Goal: Task Accomplishment & Management: Complete application form

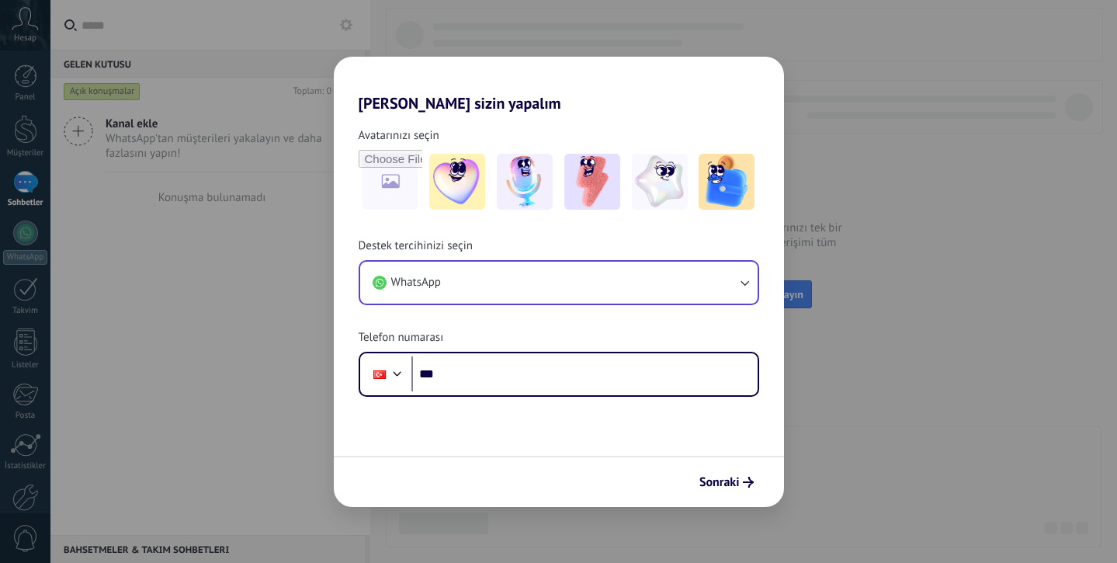
click at [534, 285] on button "WhatsApp" at bounding box center [558, 283] width 397 height 42
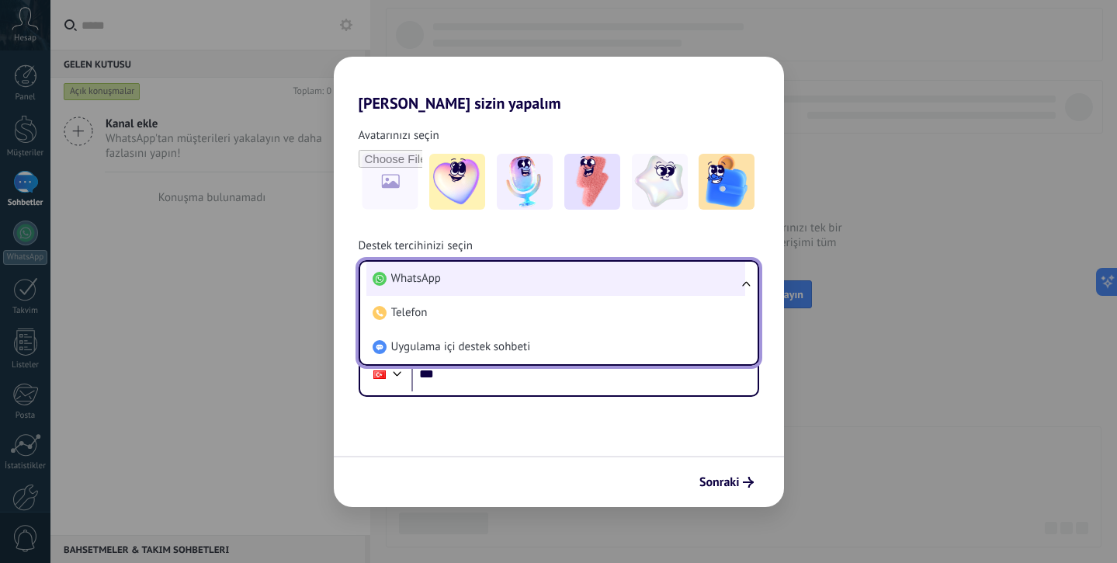
click at [602, 287] on li "WhatsApp" at bounding box center [555, 279] width 379 height 34
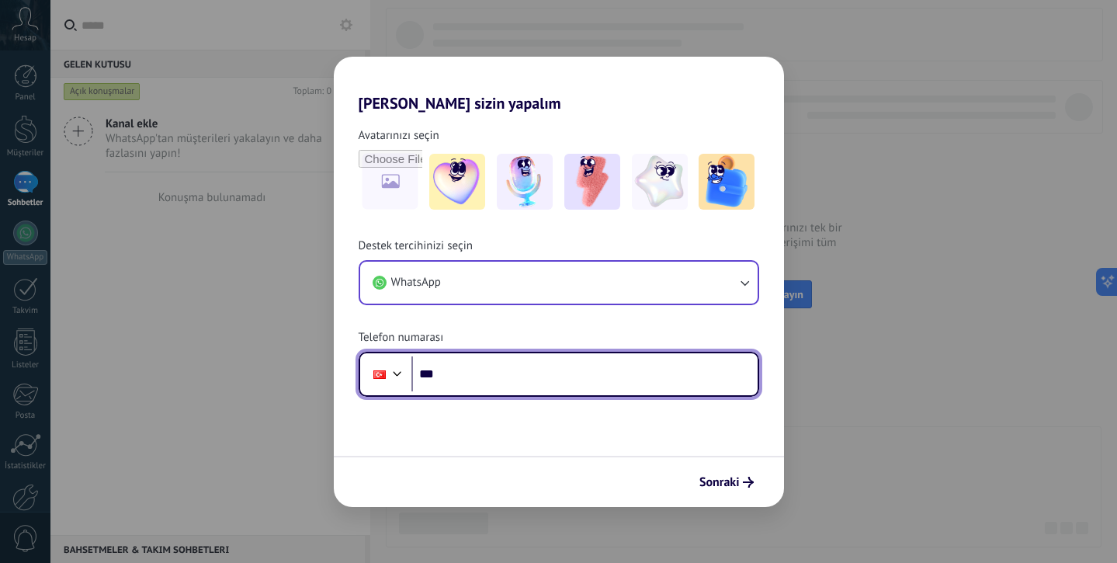
drag, startPoint x: 502, startPoint y: 389, endPoint x: 501, endPoint y: 376, distance: 12.4
click at [502, 388] on input "***" at bounding box center [584, 374] width 346 height 36
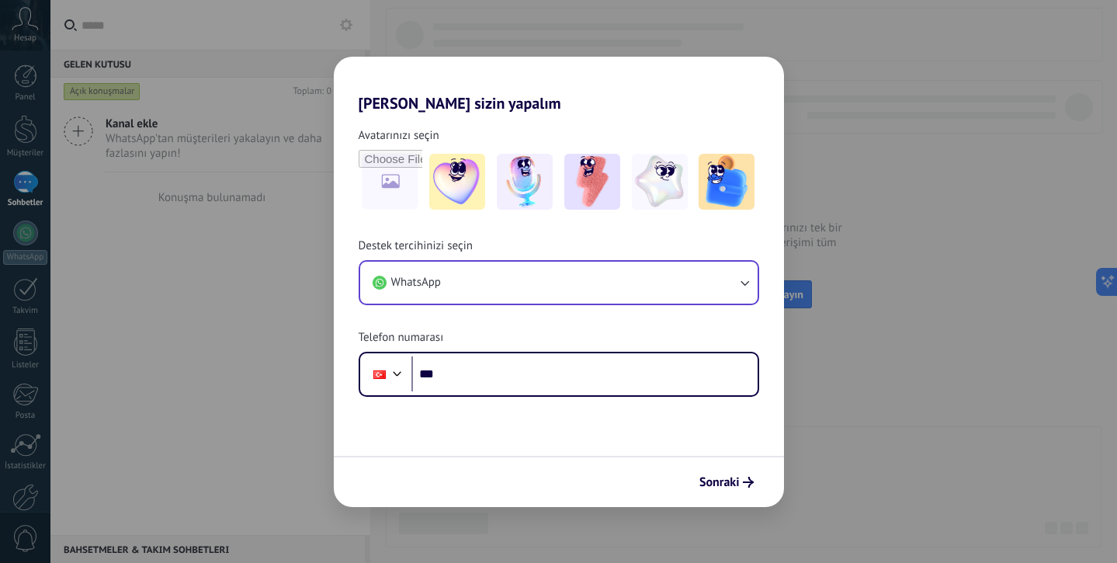
click at [583, 284] on button "WhatsApp" at bounding box center [558, 283] width 397 height 42
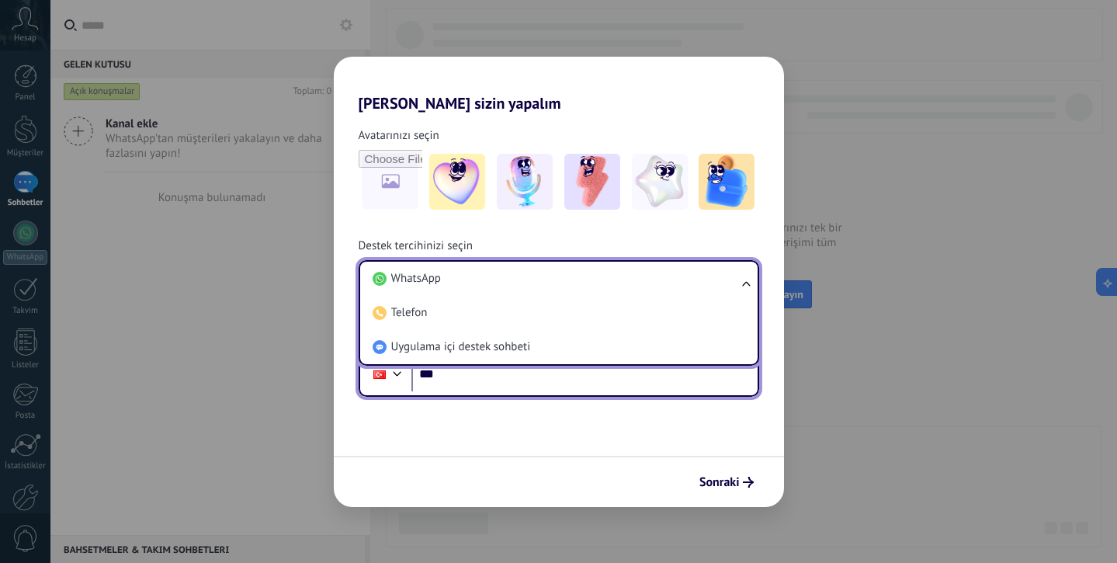
click at [536, 371] on input "***" at bounding box center [584, 374] width 346 height 36
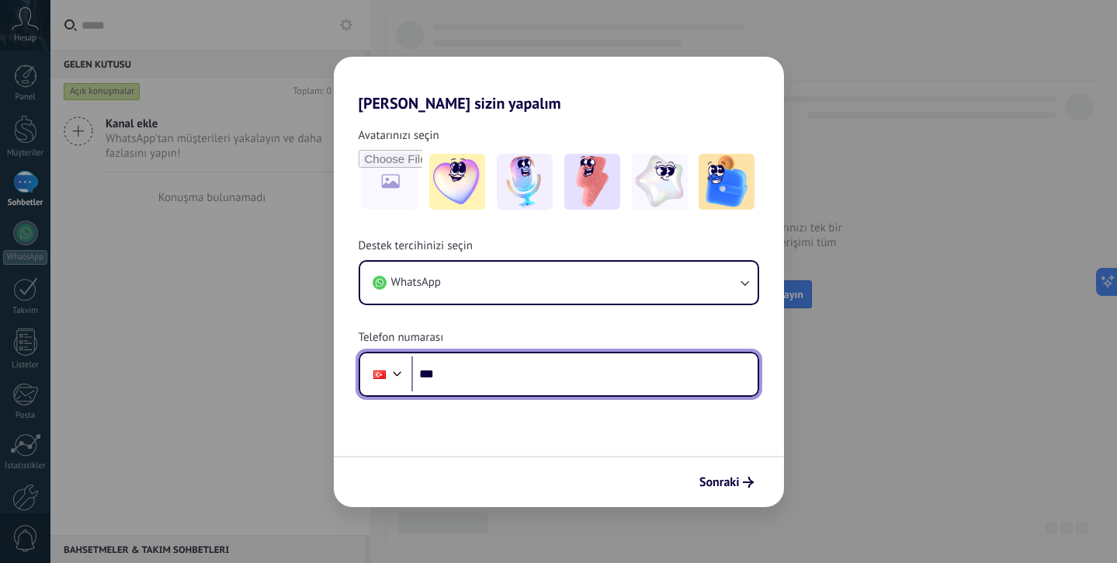
click at [536, 371] on input "***" at bounding box center [584, 374] width 346 height 36
type input "**********"
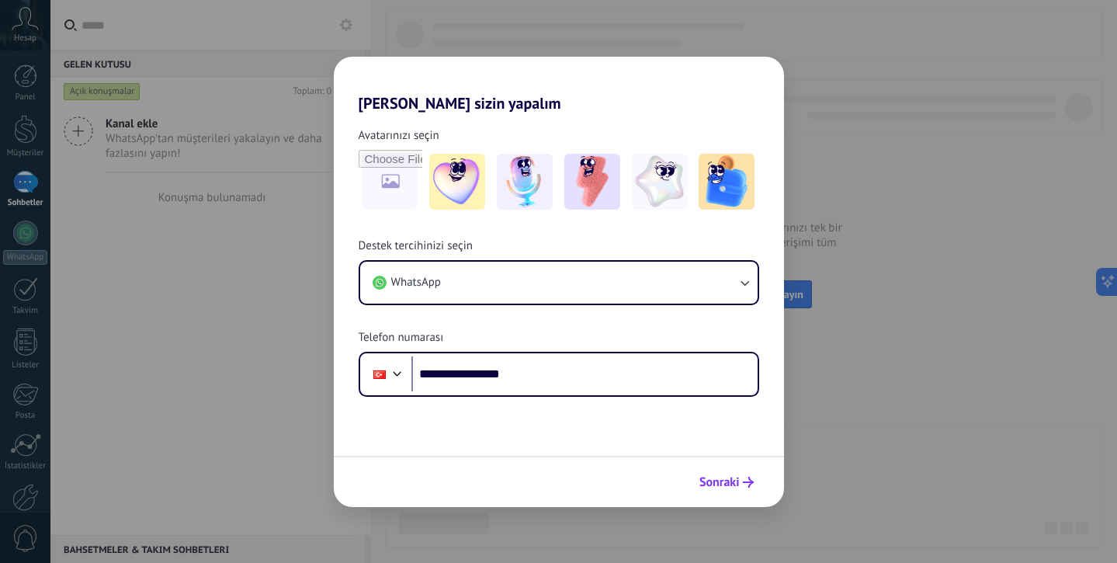
click at [723, 484] on span "Sonraki" at bounding box center [719, 482] width 40 height 11
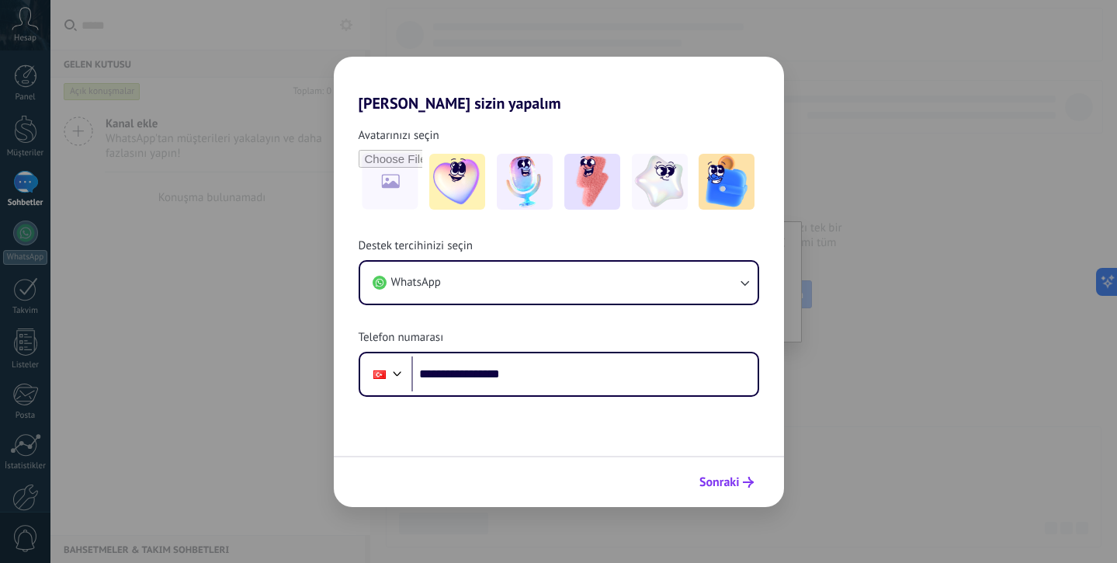
click at [724, 482] on span "Sonraki" at bounding box center [719, 482] width 40 height 11
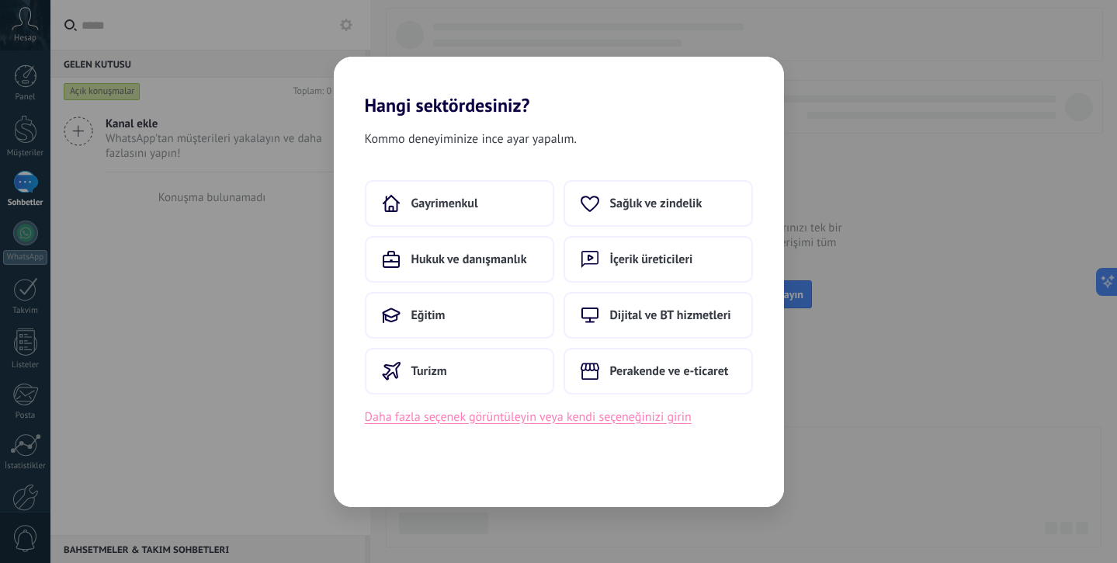
click at [598, 411] on button "Daha fazla seçenek görüntüleyin veya kendi seçeneğinizi girin" at bounding box center [528, 417] width 327 height 20
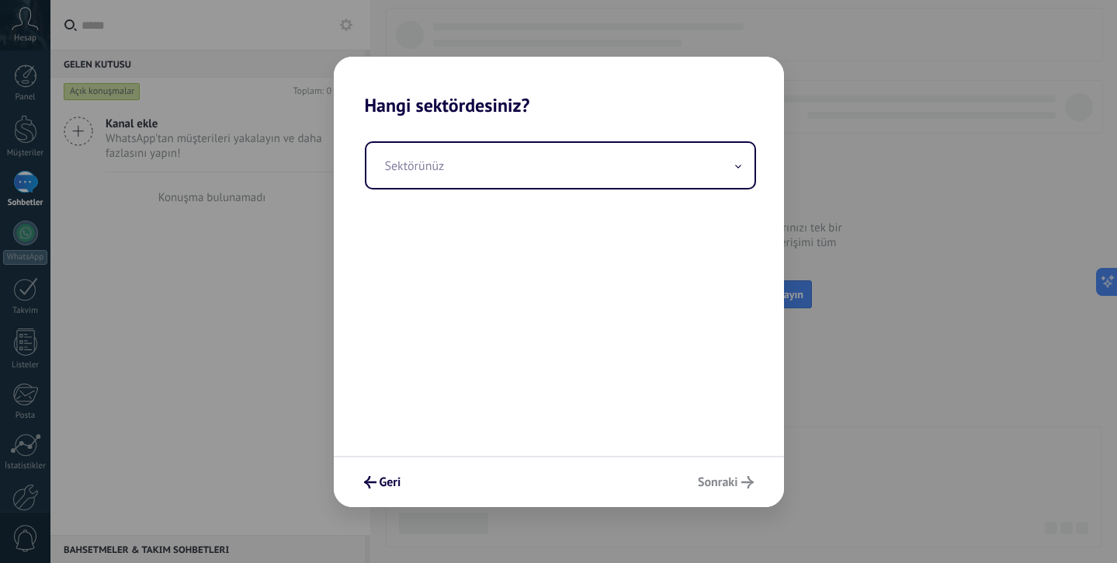
click at [678, 190] on div "Sektörünüz" at bounding box center [559, 285] width 450 height 339
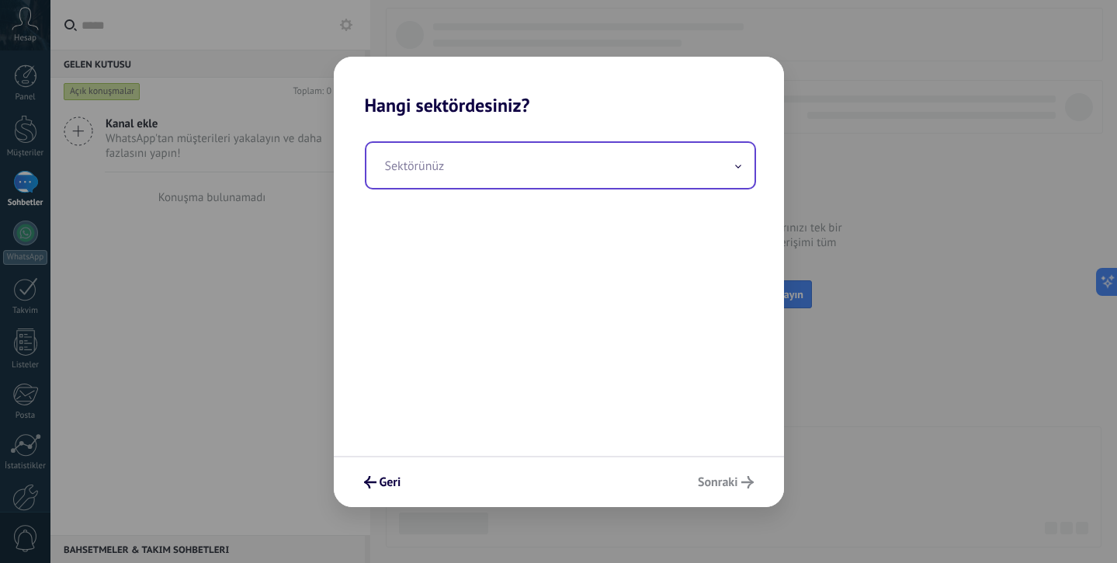
click at [686, 176] on input "text" at bounding box center [560, 165] width 388 height 45
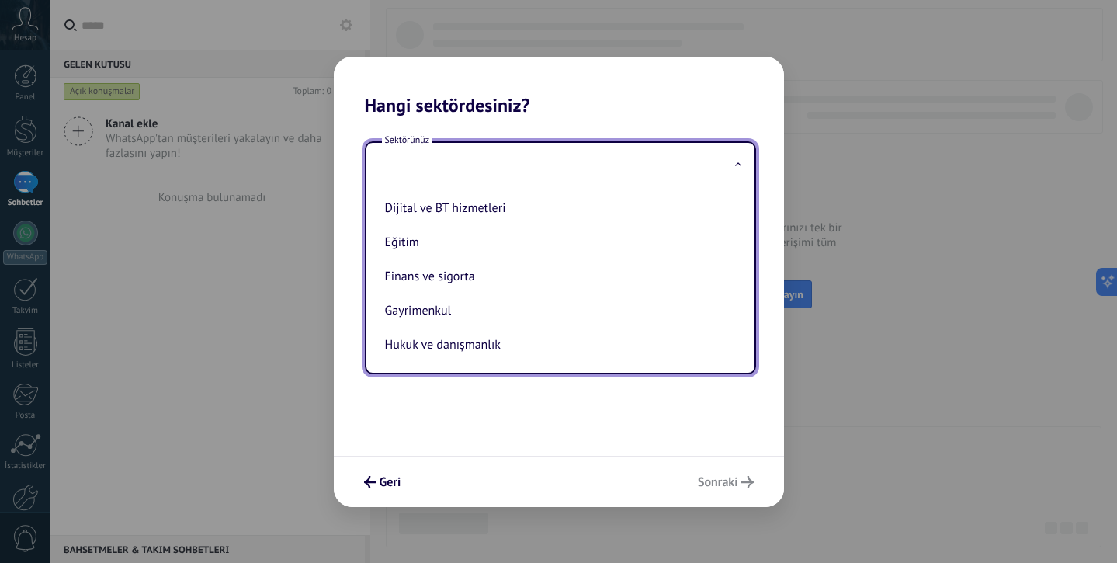
click at [685, 106] on h2 "Hangi sektördesiniz?" at bounding box center [559, 87] width 450 height 60
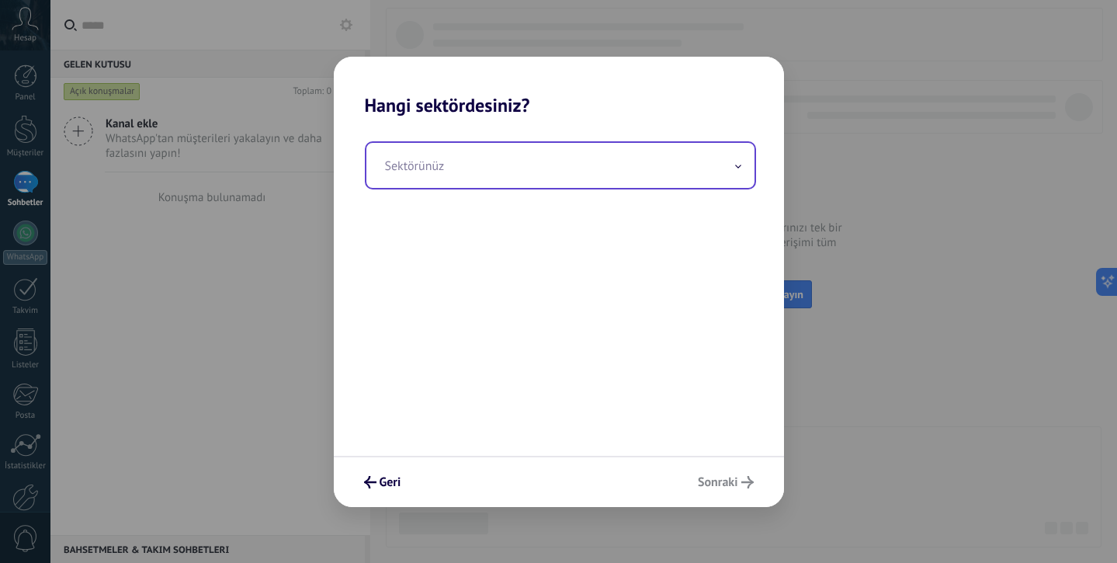
click at [680, 153] on input "text" at bounding box center [560, 165] width 388 height 45
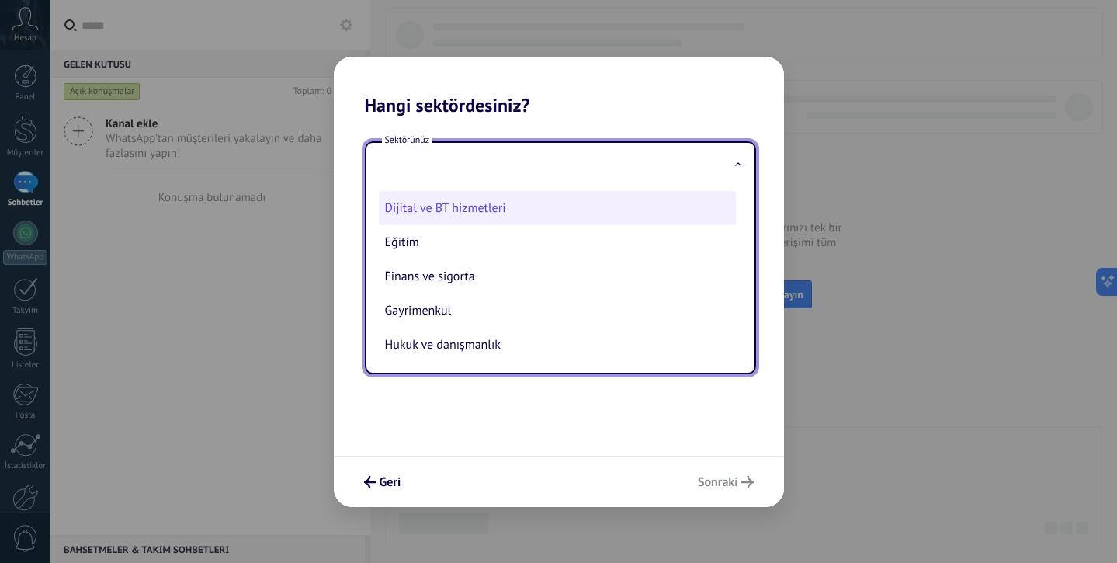
click at [539, 210] on li "Dijital ve BT hizmetleri" at bounding box center [557, 208] width 357 height 34
type input "**********"
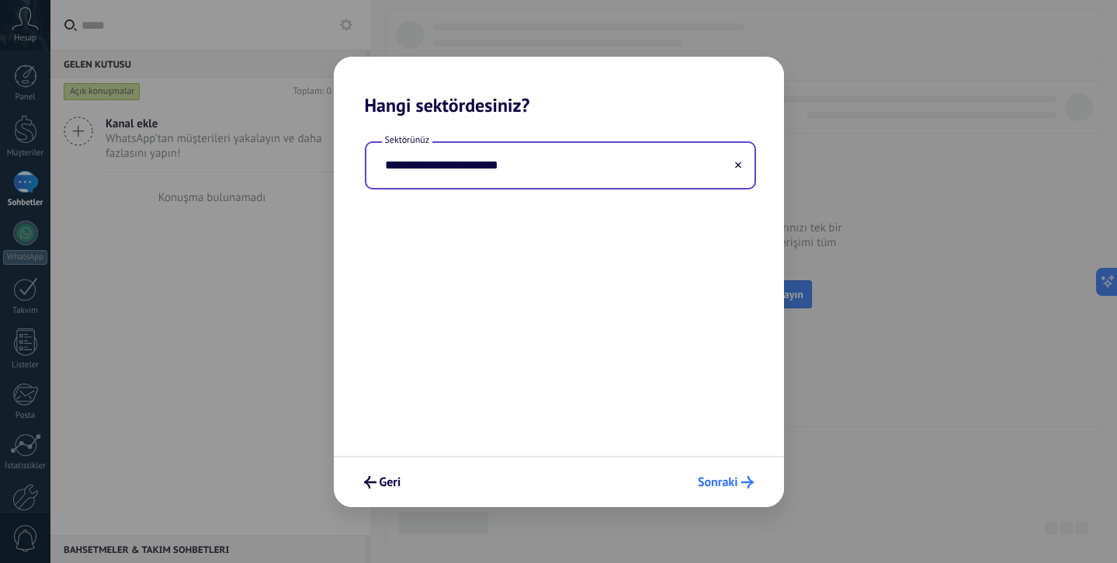
click at [743, 487] on icon "submit" at bounding box center [747, 482] width 12 height 12
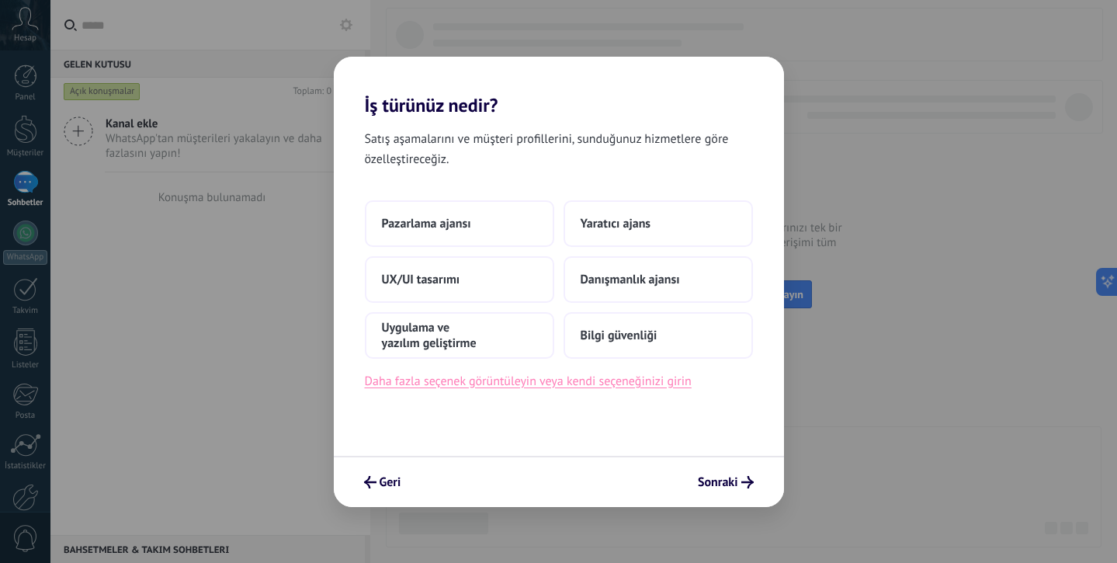
click at [581, 390] on button "Daha fazla seçenek görüntüleyin veya kendi seçeneğinizi girin" at bounding box center [528, 381] width 327 height 20
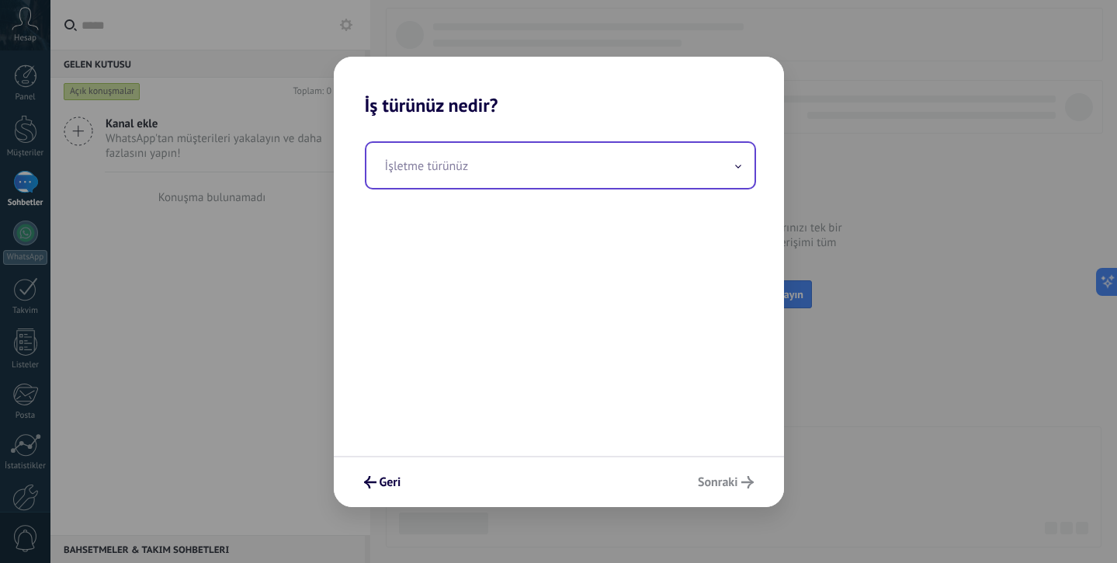
click at [647, 180] on input "text" at bounding box center [560, 165] width 388 height 45
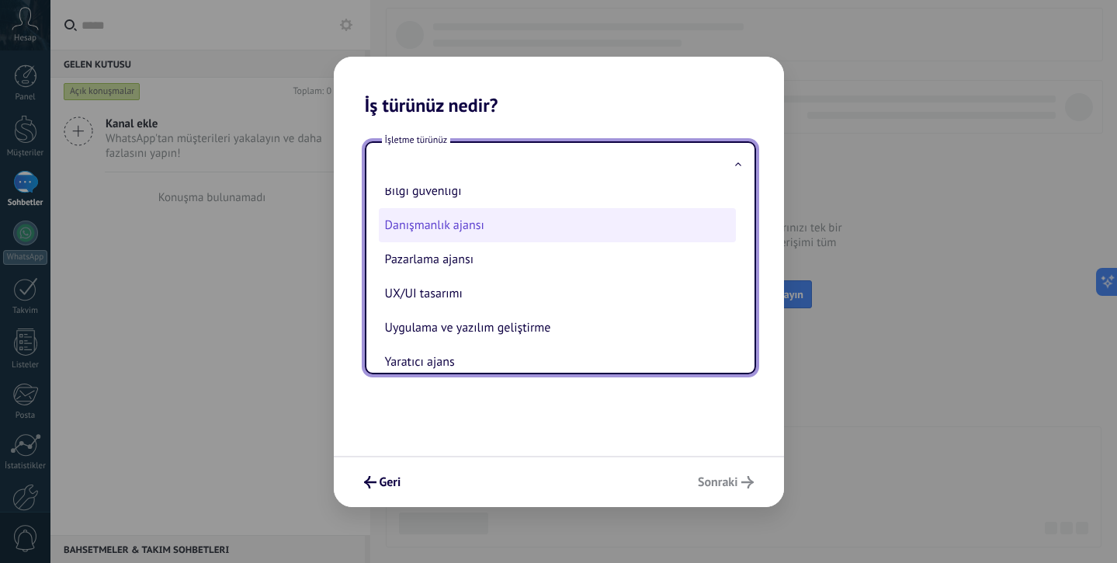
scroll to position [36, 0]
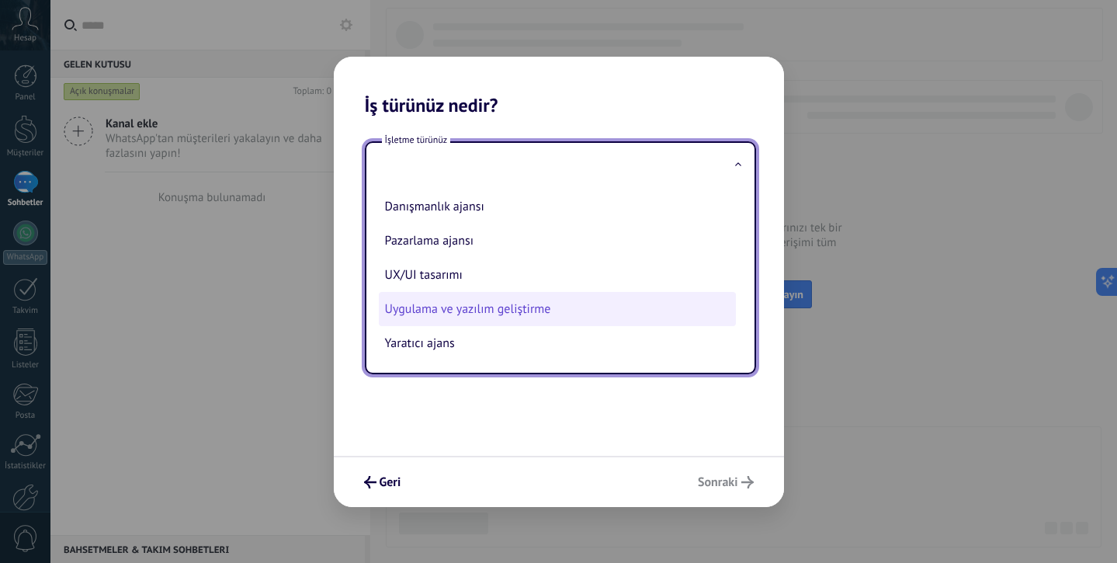
click at [573, 312] on li "Uygulama ve yazılım geliştirme" at bounding box center [557, 309] width 357 height 34
type input "**********"
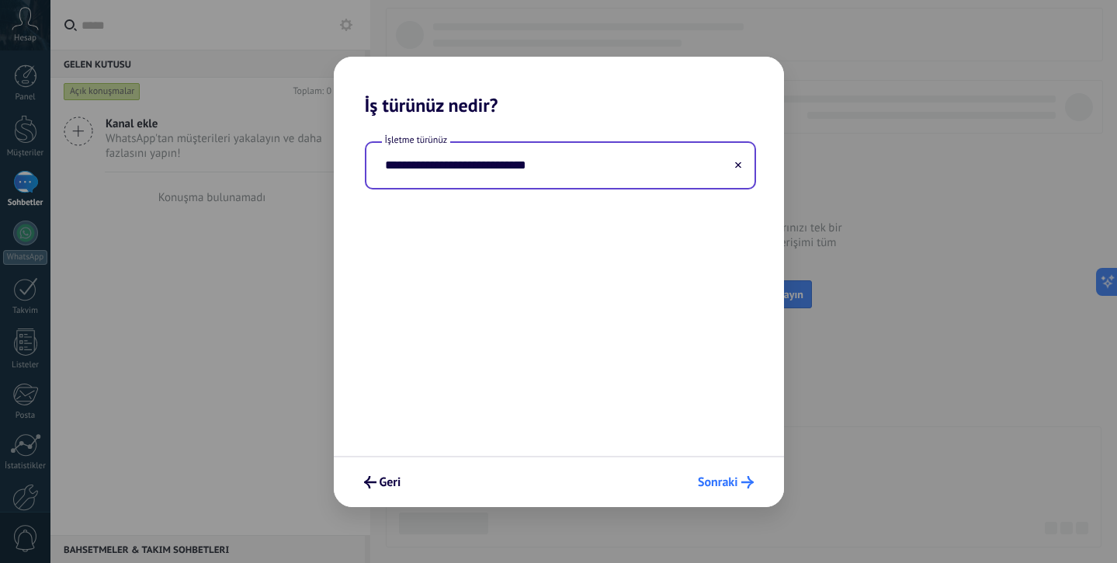
click at [737, 484] on span "Sonraki" at bounding box center [718, 482] width 40 height 11
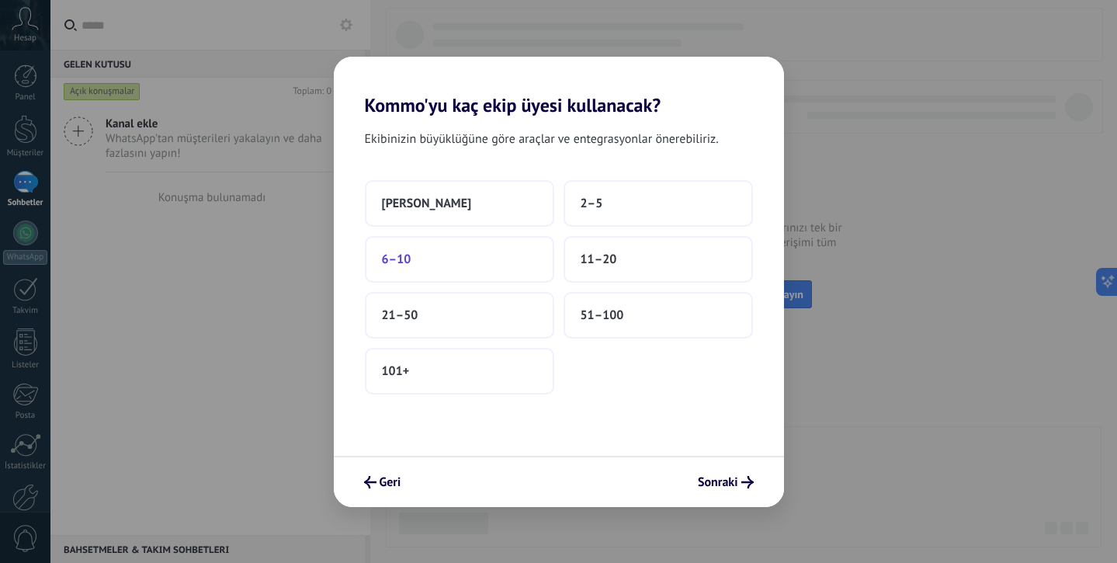
click at [549, 262] on button "6–10" at bounding box center [459, 259] width 189 height 47
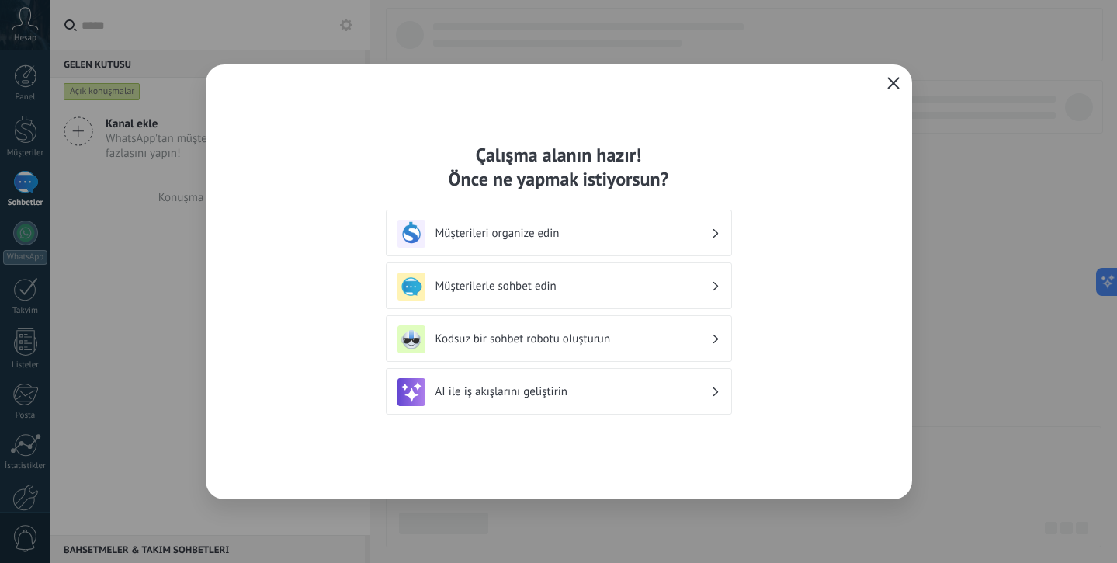
click at [591, 344] on h3 "Kodsuz bir sohbet robotu oluşturun" at bounding box center [573, 338] width 276 height 15
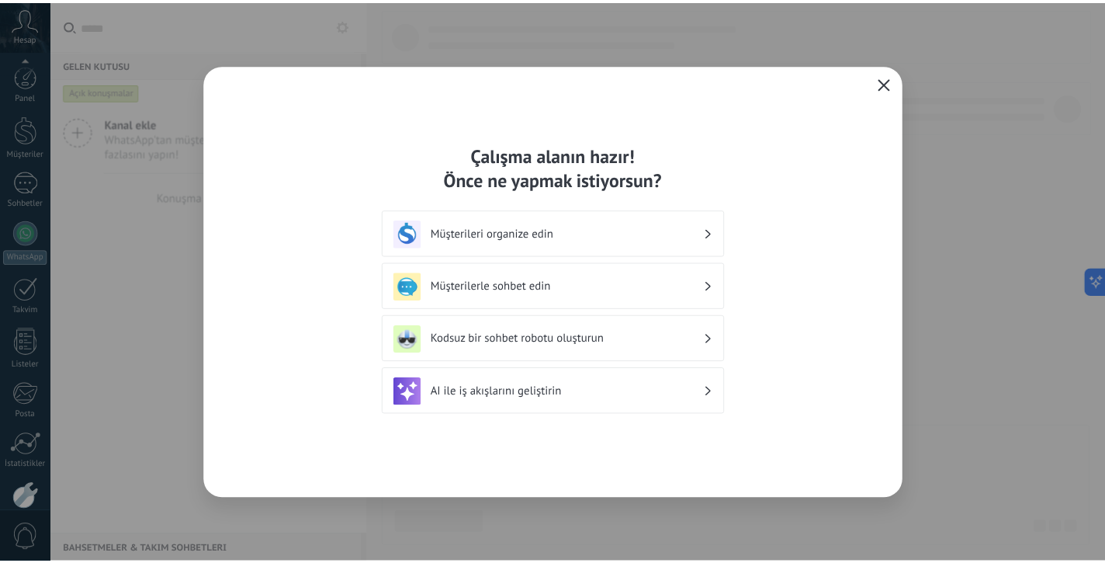
scroll to position [83, 0]
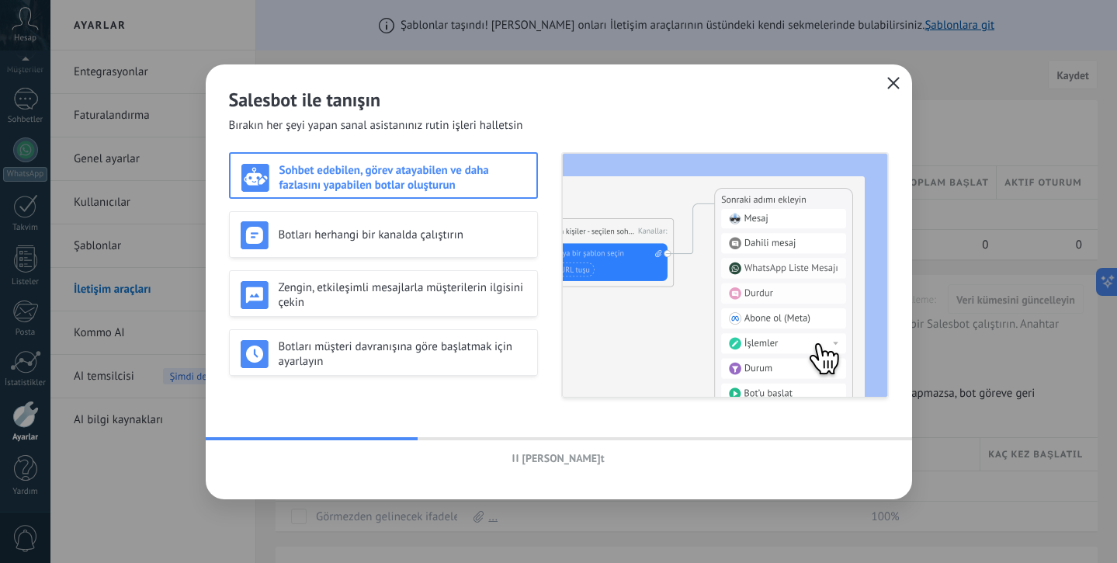
click at [518, 456] on use "button" at bounding box center [515, 458] width 5 height 8
click at [530, 466] on button "Hikayeyi oynat" at bounding box center [559, 457] width 92 height 23
click at [250, 434] on div "[PERSON_NAME] ile tanışın Bırakın her şeyi yapan sanal asistanınız rutin işleri…" at bounding box center [559, 281] width 706 height 435
click at [249, 436] on div "[PERSON_NAME] ile tanışın Bırakın her şeyi yapan sanal asistanınız rutin işleri…" at bounding box center [559, 281] width 706 height 435
click at [248, 439] on div at bounding box center [426, 438] width 440 height 3
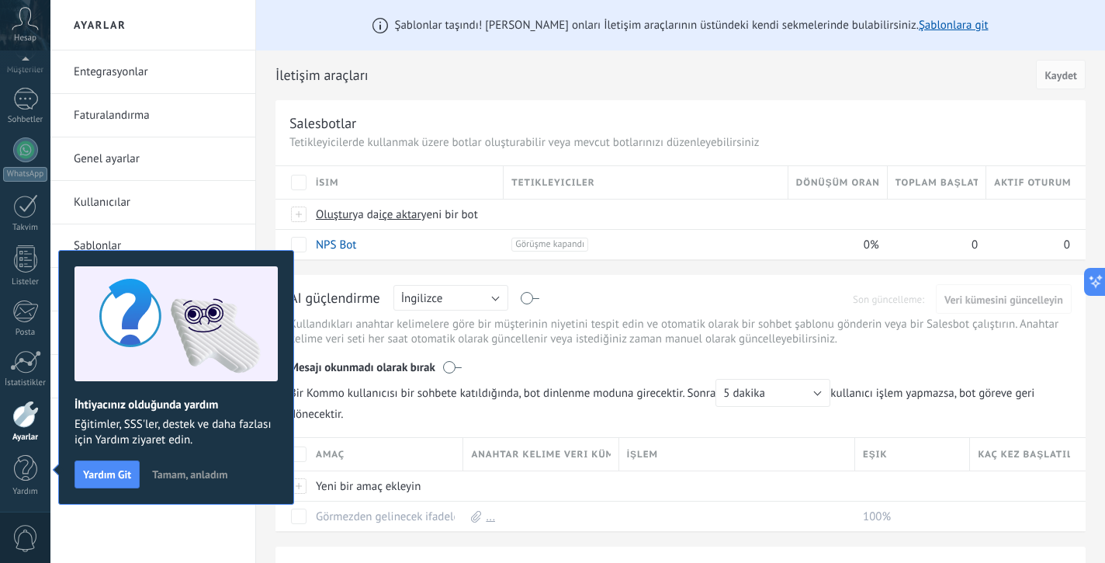
click at [189, 480] on span "Tamam, anladım" at bounding box center [189, 474] width 75 height 11
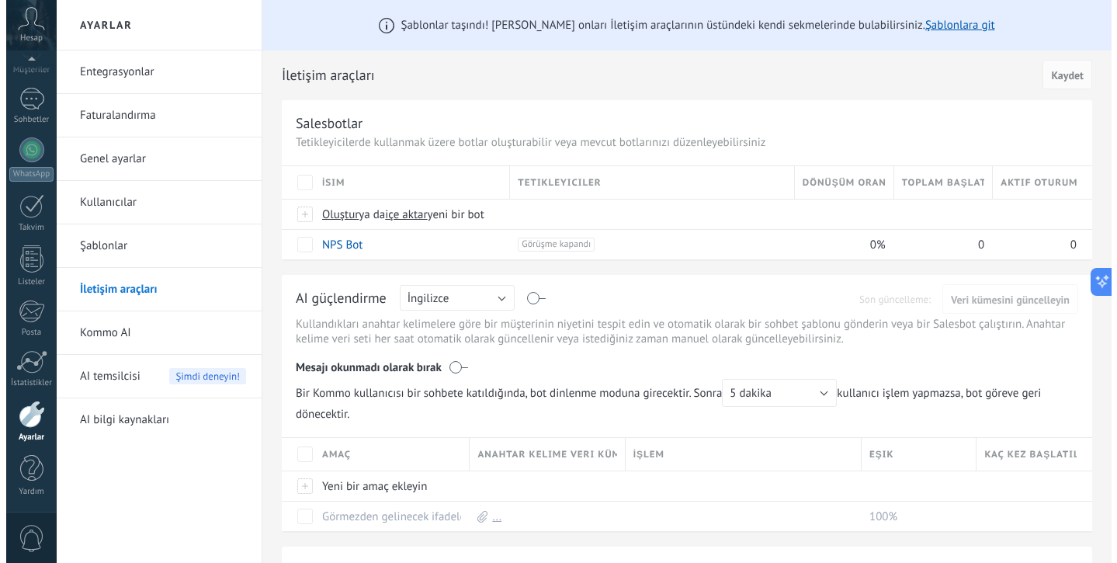
scroll to position [48, 0]
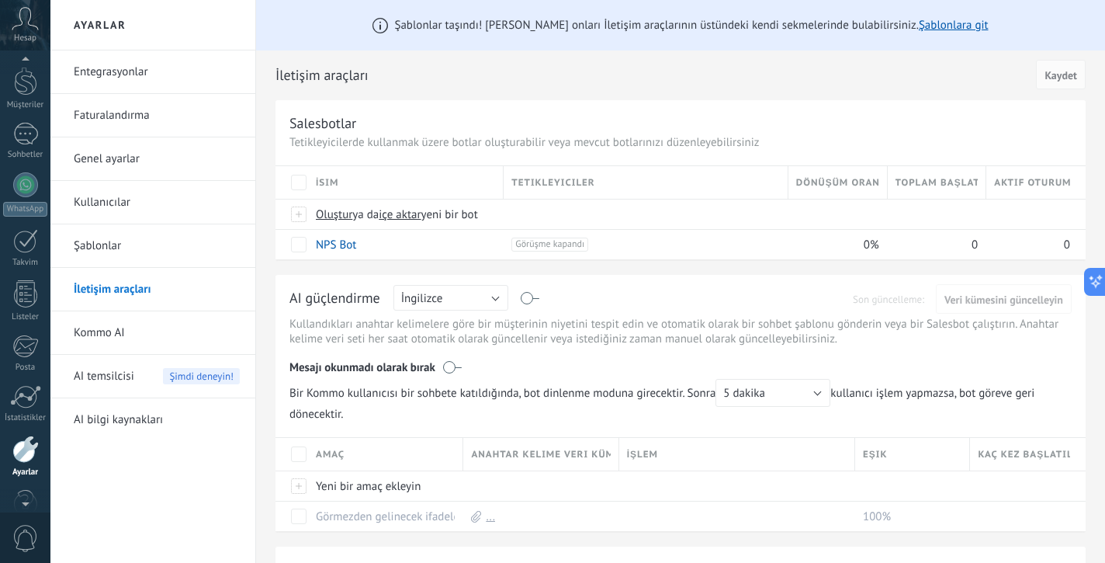
click at [33, 34] on span "Hesap" at bounding box center [25, 38] width 23 height 10
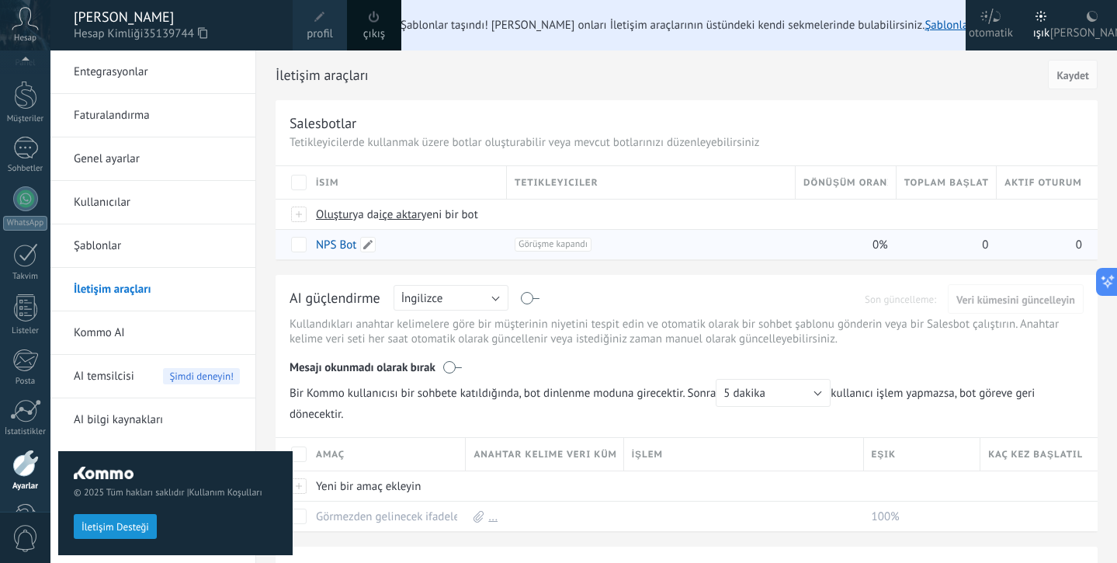
scroll to position [83, 0]
click at [612, 279] on div "AI güçlendirme Rusça İngilizce İspanyolca Portekizce Endonezce Türkçe İngilizce…" at bounding box center [687, 403] width 822 height 256
click at [613, 276] on div "AI güçlendirme Rusça İngilizce İspanyolca Portekizce Endonezce Türkçe İngilizce…" at bounding box center [687, 403] width 822 height 256
click at [343, 248] on link "NPS Bot" at bounding box center [336, 244] width 40 height 15
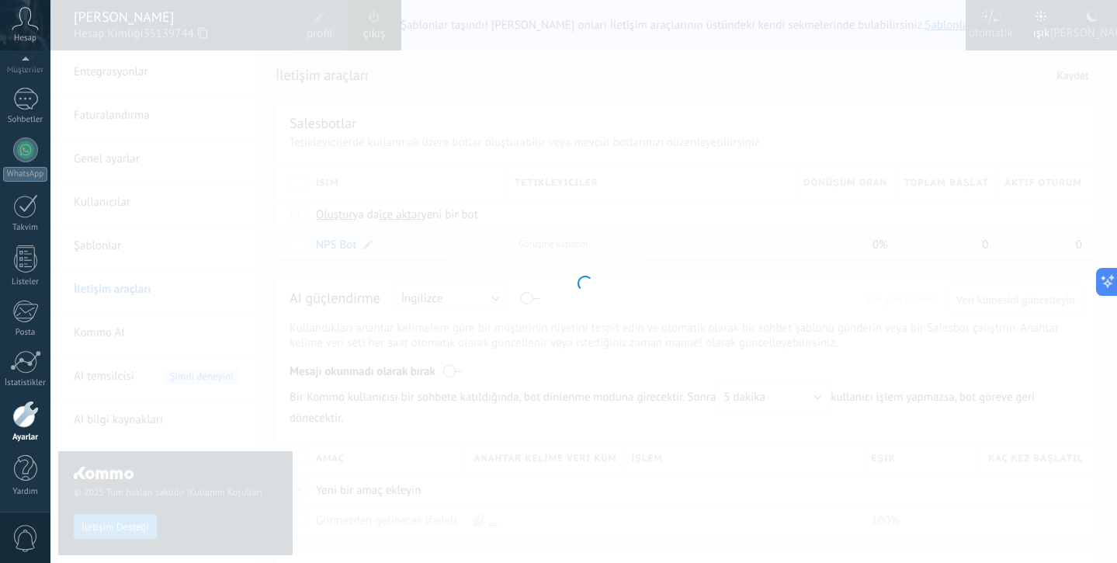
type input "*******"
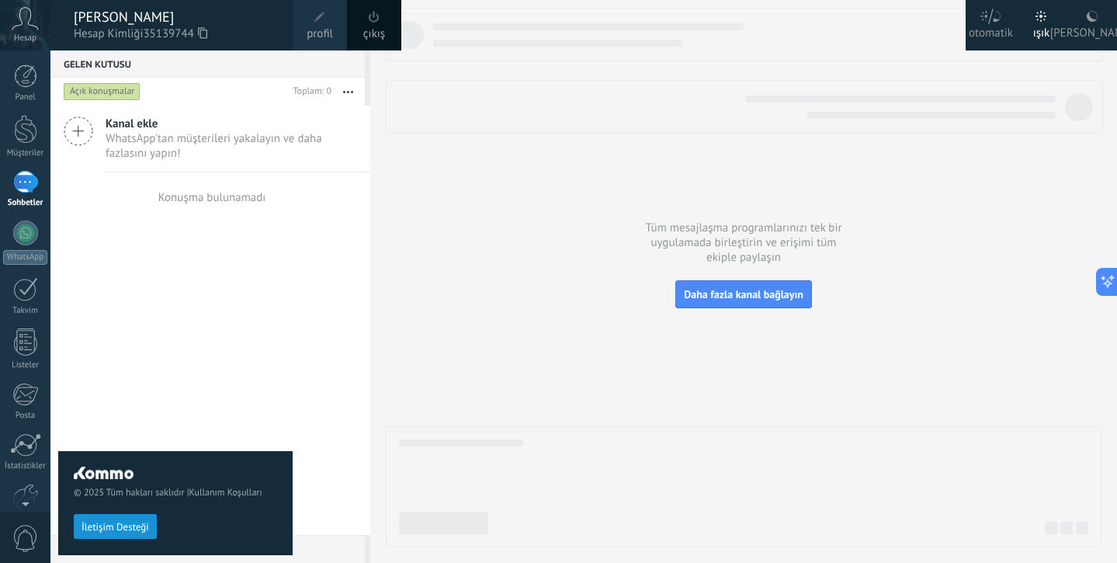
click at [33, 34] on span "Hesap" at bounding box center [25, 38] width 23 height 10
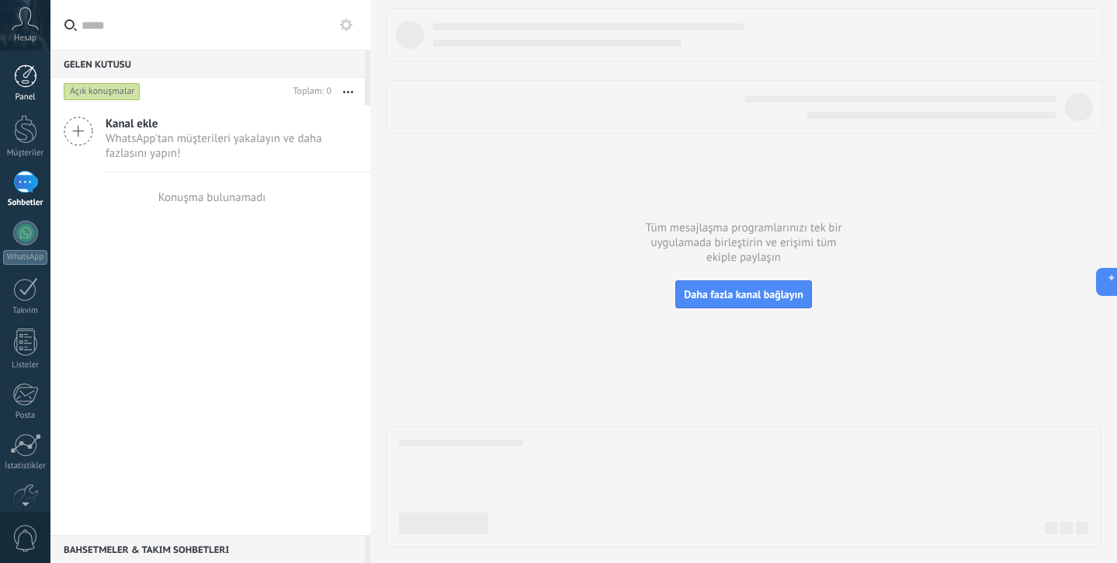
click at [28, 85] on div at bounding box center [25, 75] width 23 height 23
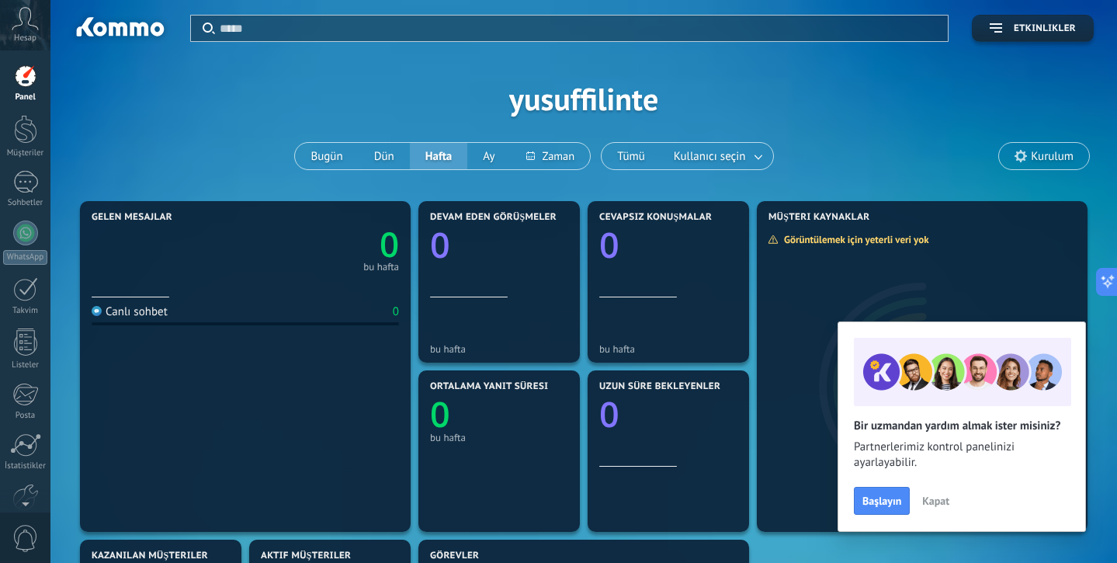
click at [926, 504] on span "Kapat" at bounding box center [935, 500] width 27 height 11
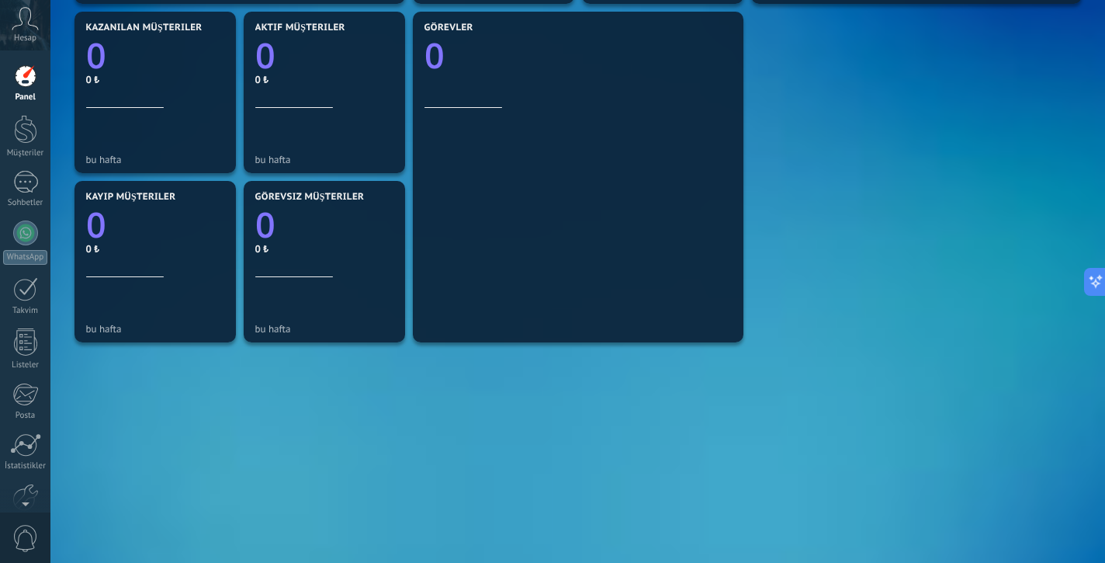
scroll to position [43, 0]
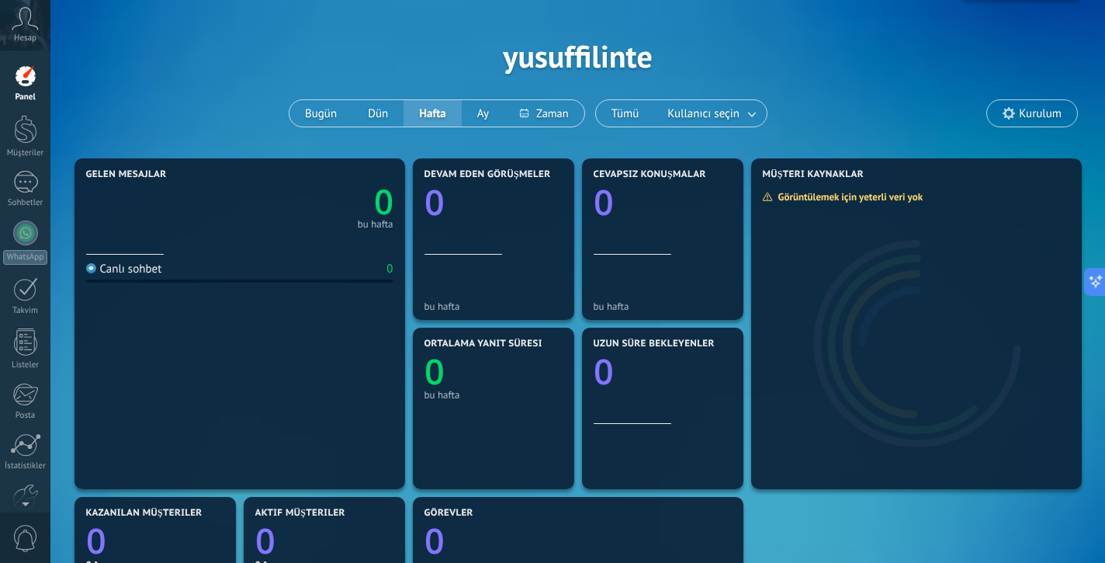
click at [33, 36] on span "Hesap" at bounding box center [25, 38] width 23 height 10
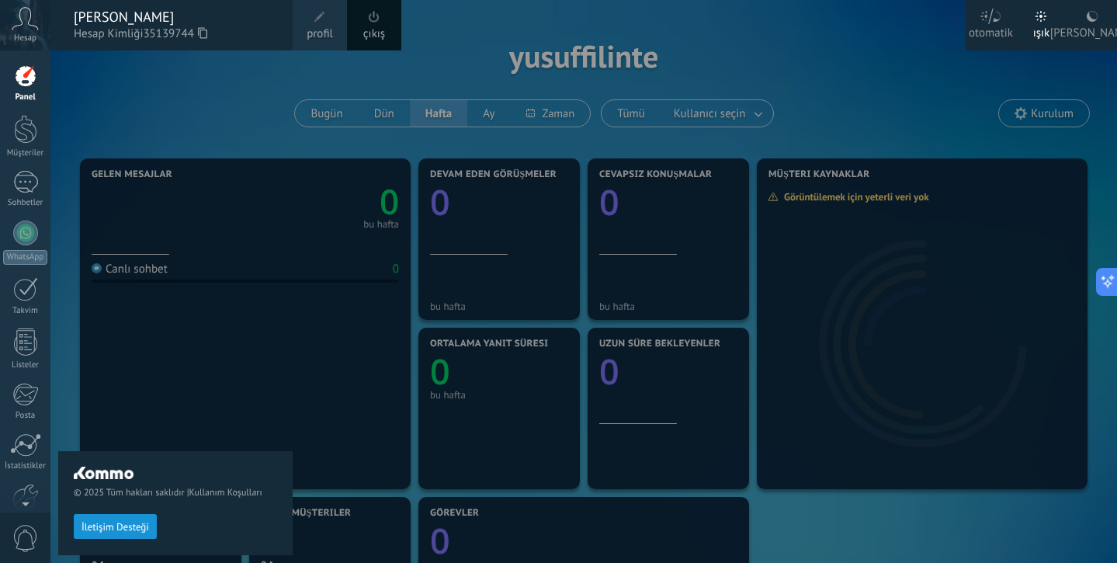
click at [307, 33] on span "profil" at bounding box center [320, 34] width 26 height 17
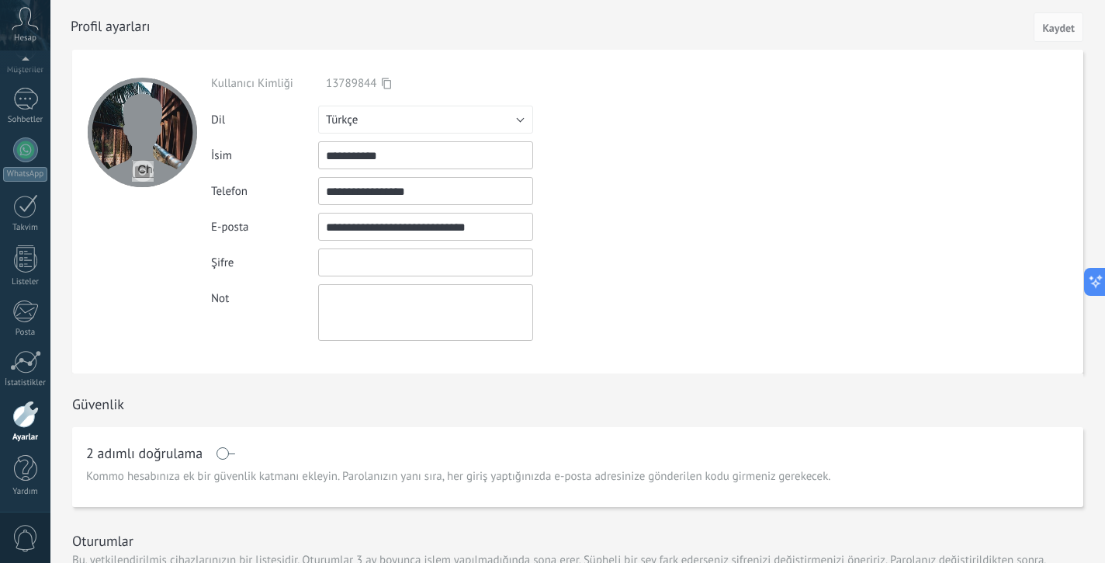
click at [359, 258] on input "textbox" at bounding box center [425, 262] width 215 height 28
click at [196, 272] on div at bounding box center [141, 212] width 139 height 324
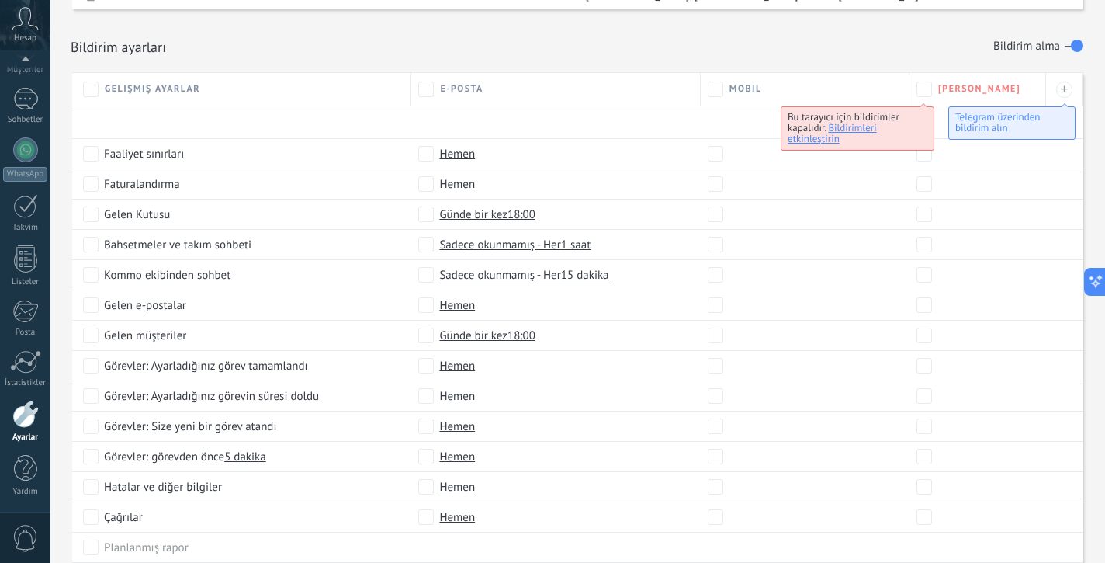
scroll to position [630, 0]
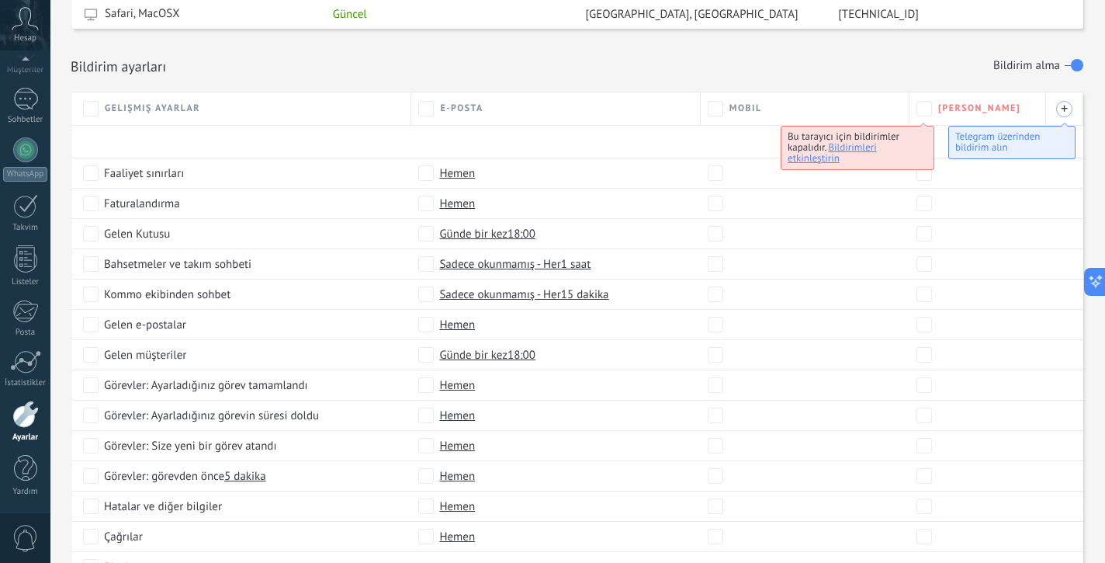
click at [1059, 111] on div "+" at bounding box center [1064, 109] width 16 height 16
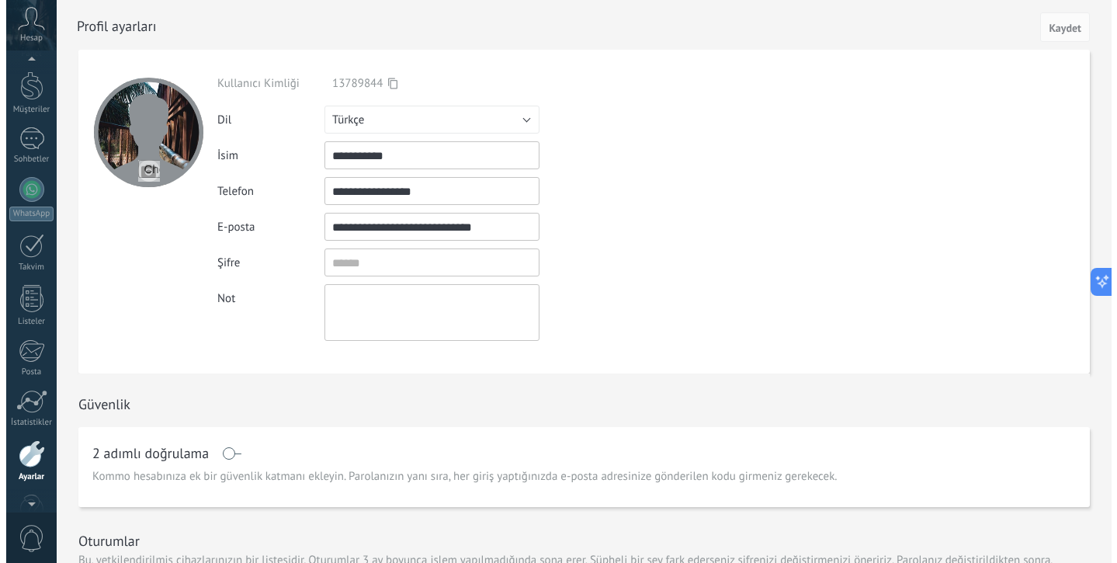
scroll to position [0, 0]
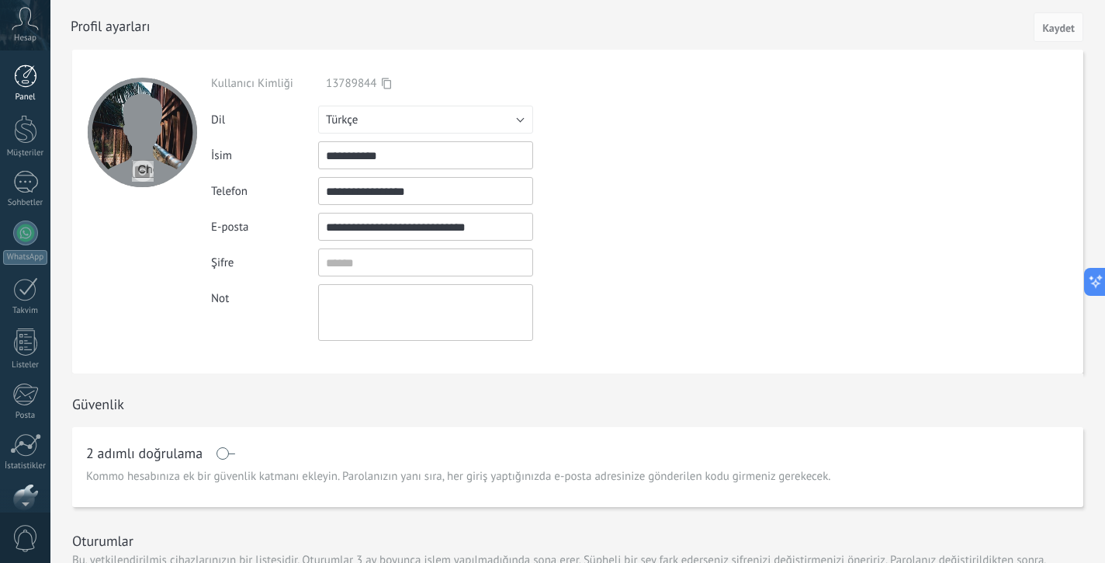
click at [31, 82] on div at bounding box center [25, 75] width 23 height 23
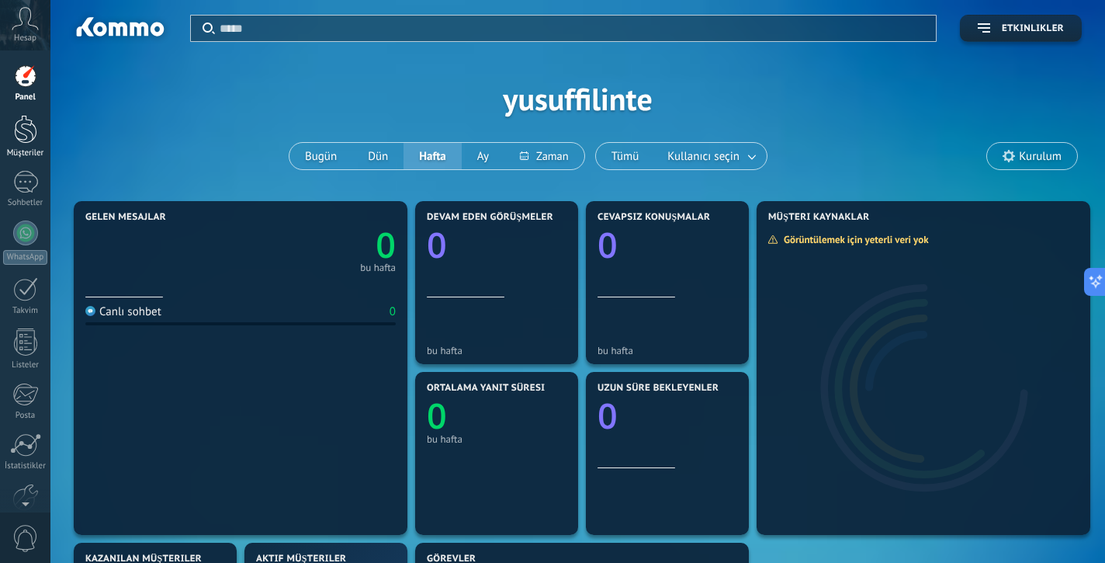
click at [26, 128] on div at bounding box center [25, 129] width 23 height 29
